Goal: Use online tool/utility: Utilize a website feature to perform a specific function

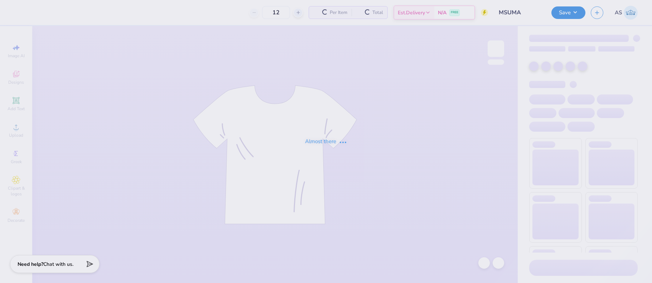
type input "315"
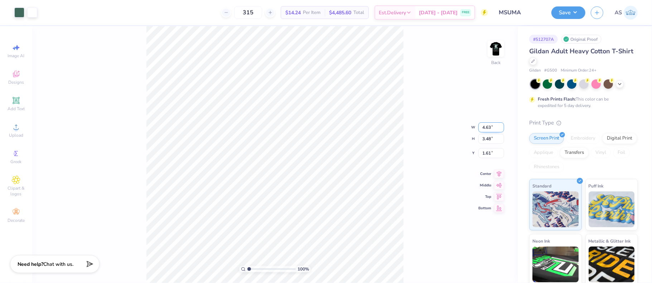
drag, startPoint x: 482, startPoint y: 128, endPoint x: 489, endPoint y: 127, distance: 7.2
click at [489, 127] on input "4.63" at bounding box center [491, 127] width 26 height 10
type input "4.00"
type input "3.00"
drag, startPoint x: 491, startPoint y: 145, endPoint x: 483, endPoint y: 145, distance: 7.9
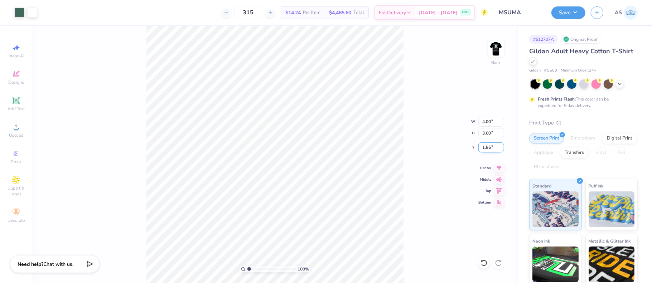
click at [483, 145] on input "1.85" at bounding box center [491, 147] width 26 height 10
type input "3.00"
click at [577, 10] on button "Save" at bounding box center [568, 11] width 34 height 13
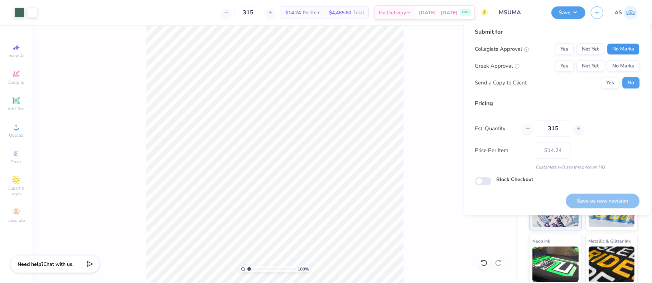
click at [619, 50] on button "No Marks" at bounding box center [622, 48] width 33 height 11
click at [622, 66] on button "No Marks" at bounding box center [622, 65] width 33 height 11
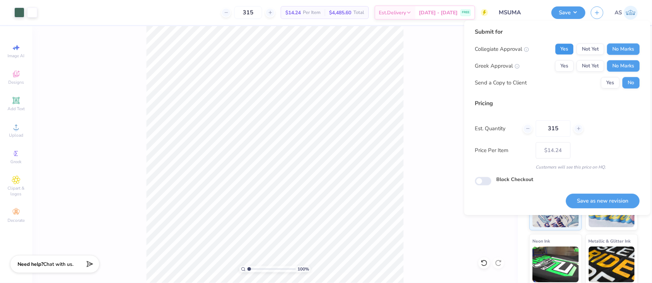
click at [561, 53] on button "Yes" at bounding box center [564, 48] width 19 height 11
click at [610, 204] on button "Save as new revision" at bounding box center [602, 201] width 74 height 15
type input "$14.24"
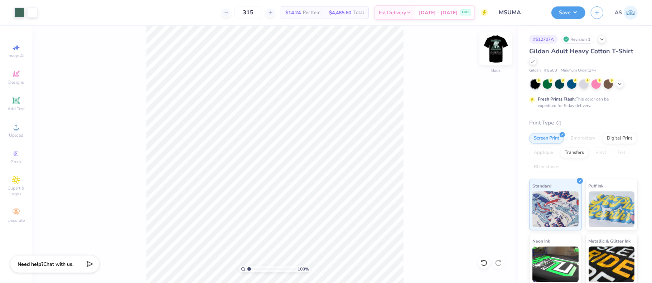
click at [493, 51] on img at bounding box center [495, 48] width 29 height 29
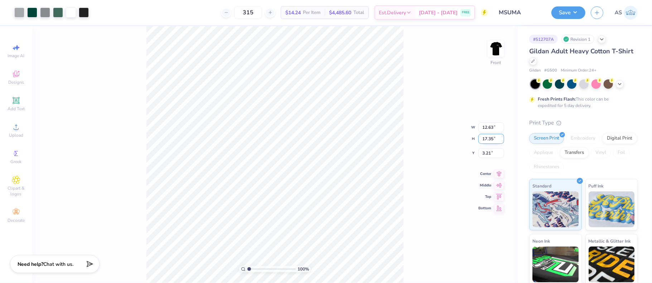
click at [485, 140] on input "17.35" at bounding box center [491, 139] width 26 height 10
type input "15"
type input "10.92"
type input "15.00"
drag, startPoint x: 482, startPoint y: 148, endPoint x: 489, endPoint y: 147, distance: 7.2
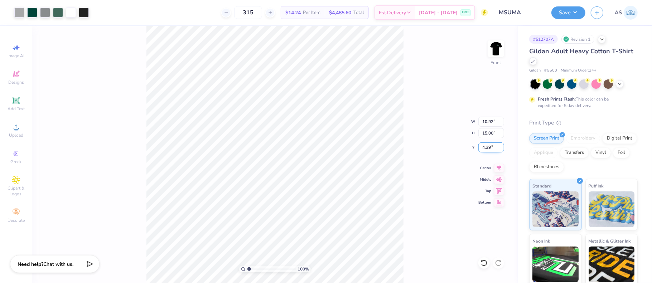
click at [489, 147] on input "4.39" at bounding box center [491, 147] width 26 height 10
type input "3.00"
click at [490, 49] on img at bounding box center [495, 48] width 29 height 29
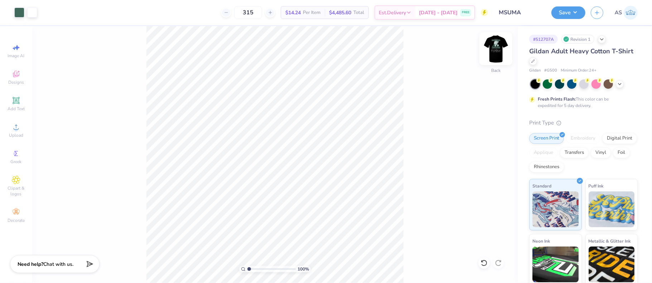
click at [489, 51] on img at bounding box center [495, 48] width 29 height 29
click at [31, 13] on div at bounding box center [32, 12] width 10 height 10
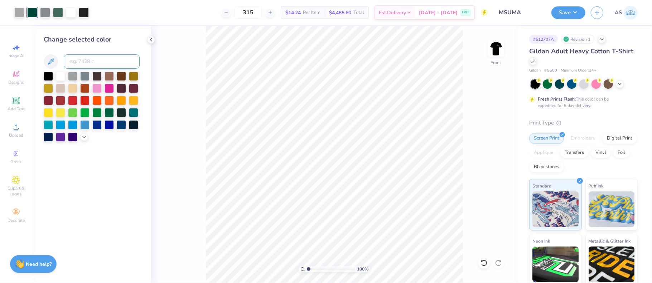
click at [93, 60] on input at bounding box center [102, 61] width 76 height 14
type input "554"
type input "5545"
click at [18, 10] on div at bounding box center [19, 12] width 10 height 10
click at [87, 62] on input at bounding box center [102, 61] width 76 height 14
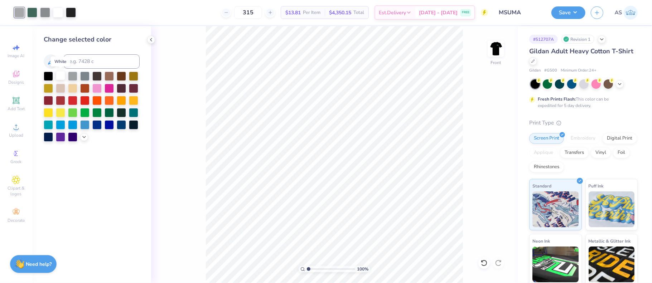
click at [61, 75] on div at bounding box center [60, 75] width 9 height 9
click at [20, 11] on div at bounding box center [19, 12] width 10 height 10
click at [60, 77] on div at bounding box center [60, 75] width 9 height 9
click at [42, 11] on div at bounding box center [45, 12] width 10 height 10
click at [60, 75] on div at bounding box center [60, 76] width 9 height 9
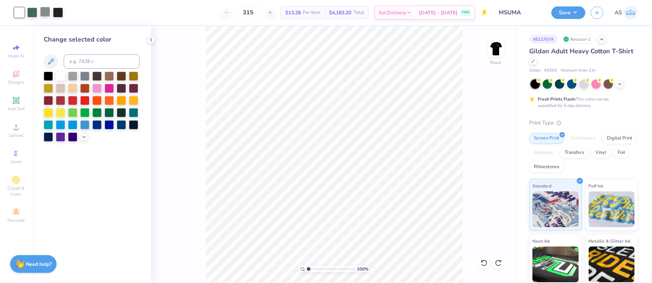
click at [42, 13] on div at bounding box center [45, 12] width 10 height 10
click at [20, 13] on div at bounding box center [19, 12] width 10 height 10
click at [18, 15] on div at bounding box center [19, 12] width 10 height 10
click at [60, 79] on div at bounding box center [60, 75] width 9 height 9
click at [38, 13] on div at bounding box center [38, 13] width 49 height 10
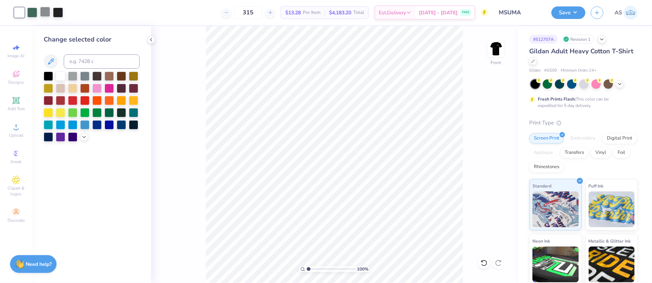
click at [42, 13] on div at bounding box center [45, 12] width 10 height 10
click at [88, 63] on input at bounding box center [102, 61] width 76 height 14
type input "5545"
click at [42, 13] on div at bounding box center [45, 12] width 10 height 10
click at [58, 77] on div at bounding box center [60, 75] width 9 height 9
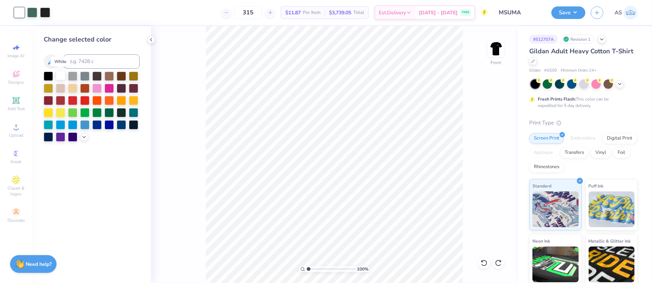
click at [60, 78] on div at bounding box center [60, 75] width 9 height 9
click at [42, 12] on div at bounding box center [45, 12] width 10 height 10
click at [62, 77] on div at bounding box center [60, 75] width 9 height 9
click at [574, 11] on button "Save" at bounding box center [568, 11] width 34 height 13
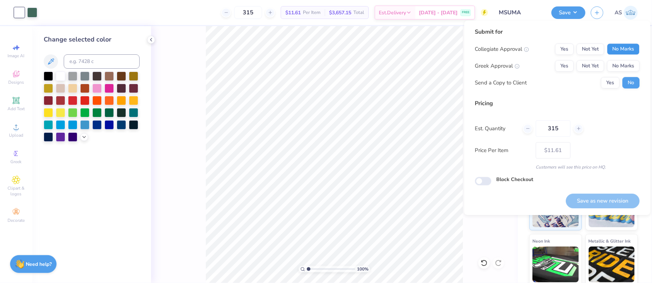
click at [621, 52] on button "No Marks" at bounding box center [622, 48] width 33 height 11
click at [565, 50] on button "Yes" at bounding box center [564, 48] width 19 height 11
click at [620, 67] on button "No Marks" at bounding box center [622, 65] width 33 height 11
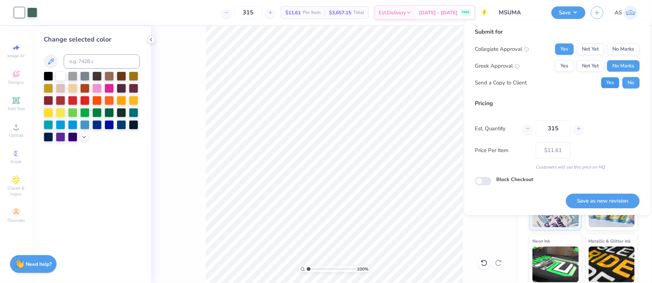
click at [610, 82] on button "Yes" at bounding box center [609, 82] width 19 height 11
click at [592, 202] on button "Save as new revision" at bounding box center [602, 201] width 74 height 15
type input "$11.61"
